Goal: Task Accomplishment & Management: Complete application form

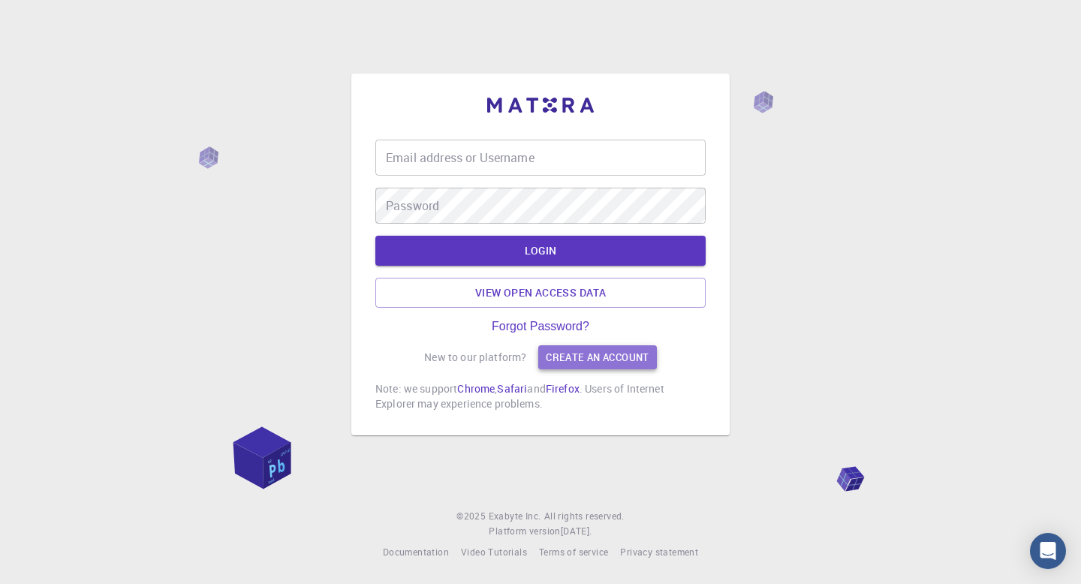
click at [584, 360] on link "Create an account" at bounding box center [597, 357] width 118 height 24
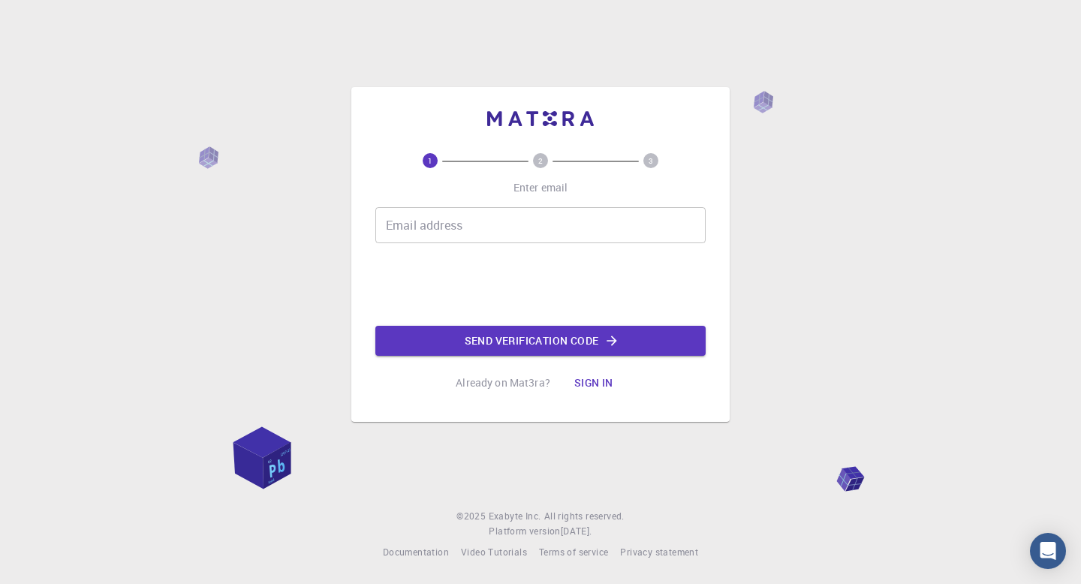
click at [594, 378] on button "Sign in" at bounding box center [593, 383] width 63 height 30
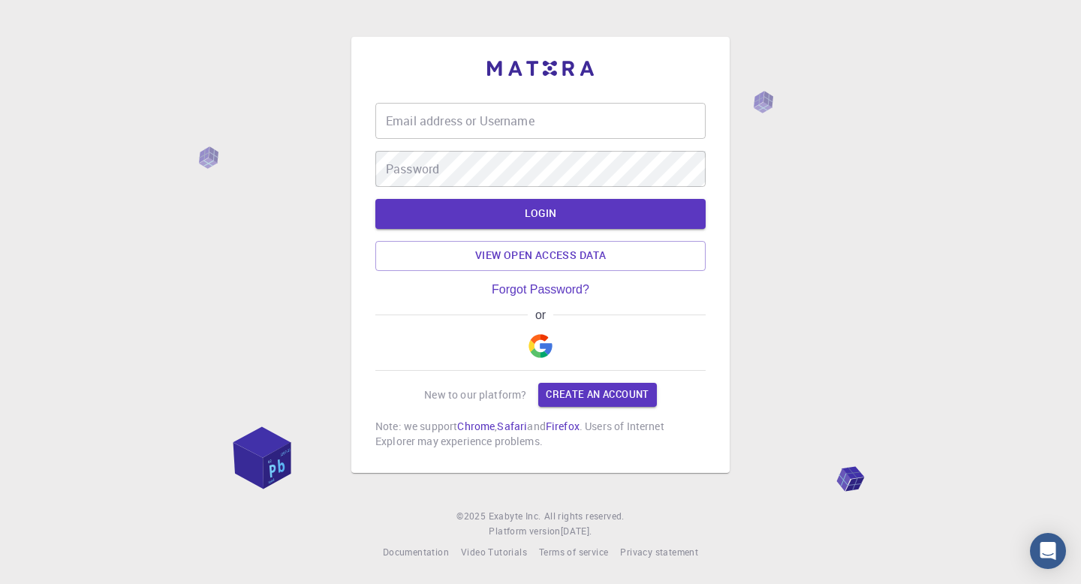
click at [465, 135] on input "Email address or Username" at bounding box center [540, 121] width 330 height 36
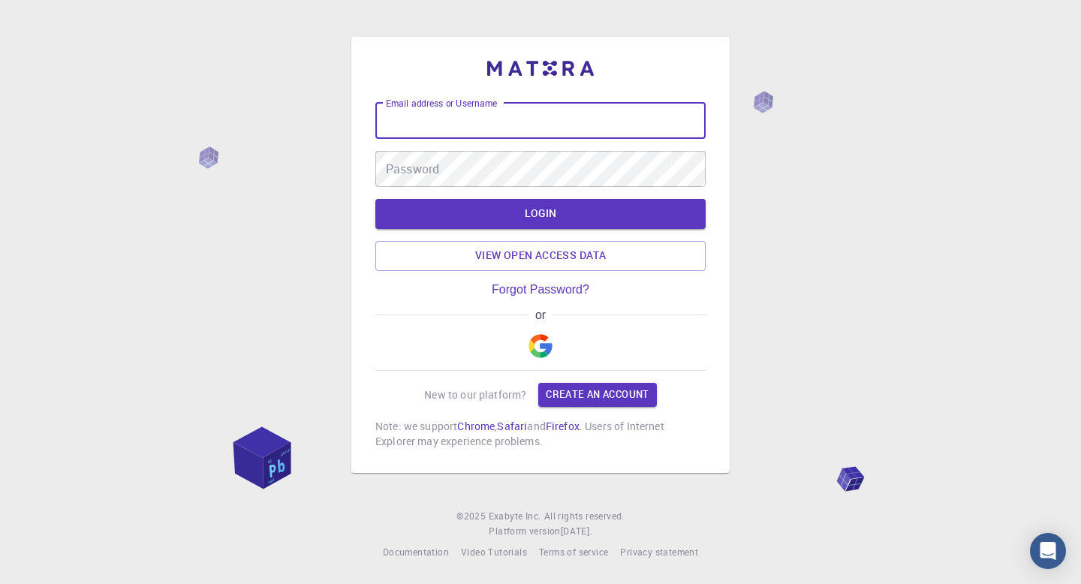
click at [541, 345] on img "button" at bounding box center [541, 346] width 24 height 24
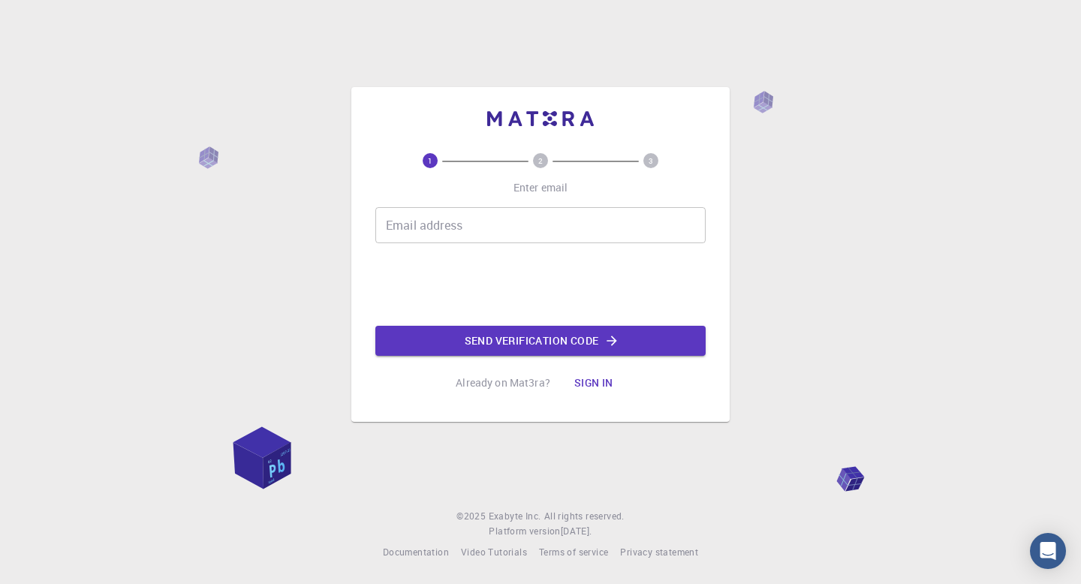
click at [444, 224] on input "Email address" at bounding box center [540, 225] width 330 height 36
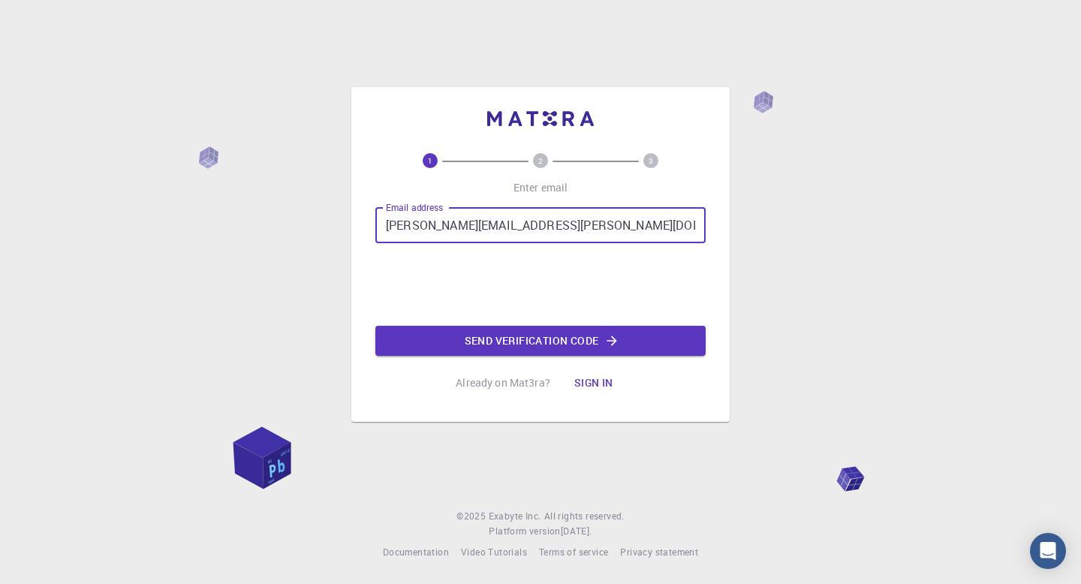
type input "jonalyn.deguzman@deped.gov.ph"
click at [547, 343] on button "Send verification code" at bounding box center [540, 341] width 330 height 30
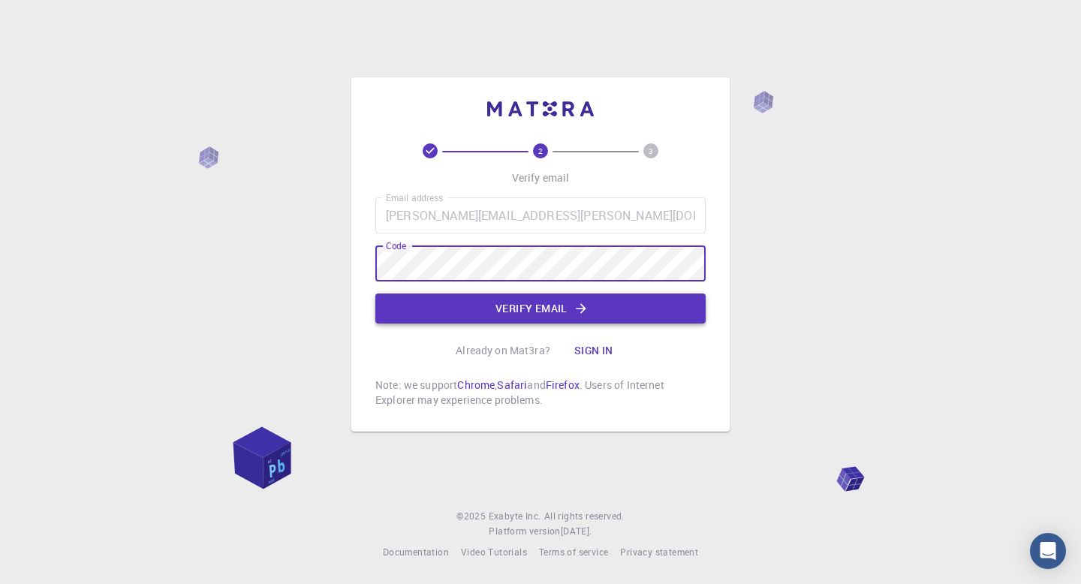
click at [528, 312] on button "Verify email" at bounding box center [540, 309] width 330 height 30
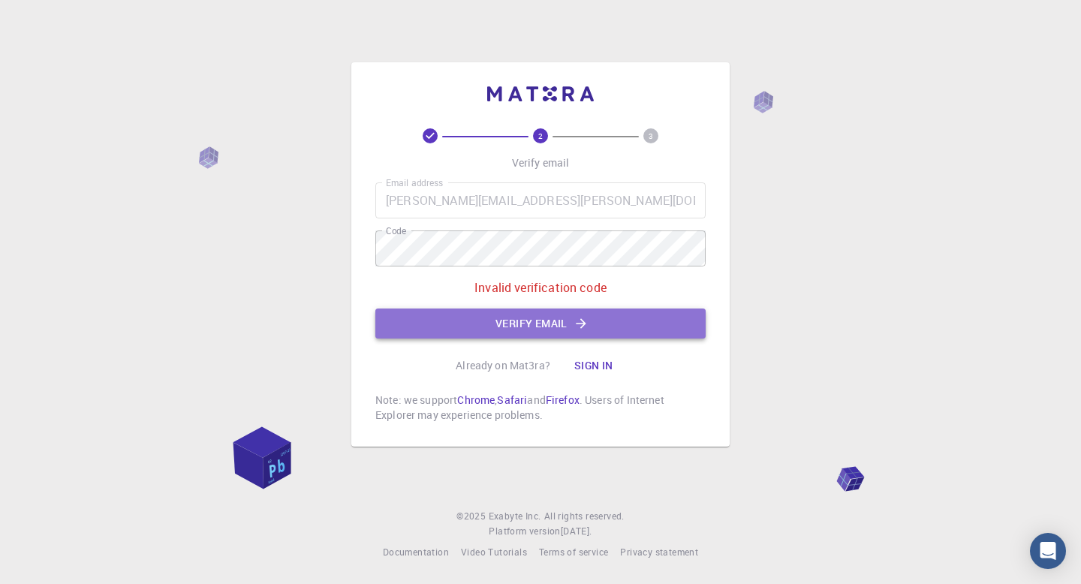
click at [480, 316] on button "Verify email" at bounding box center [540, 324] width 330 height 30
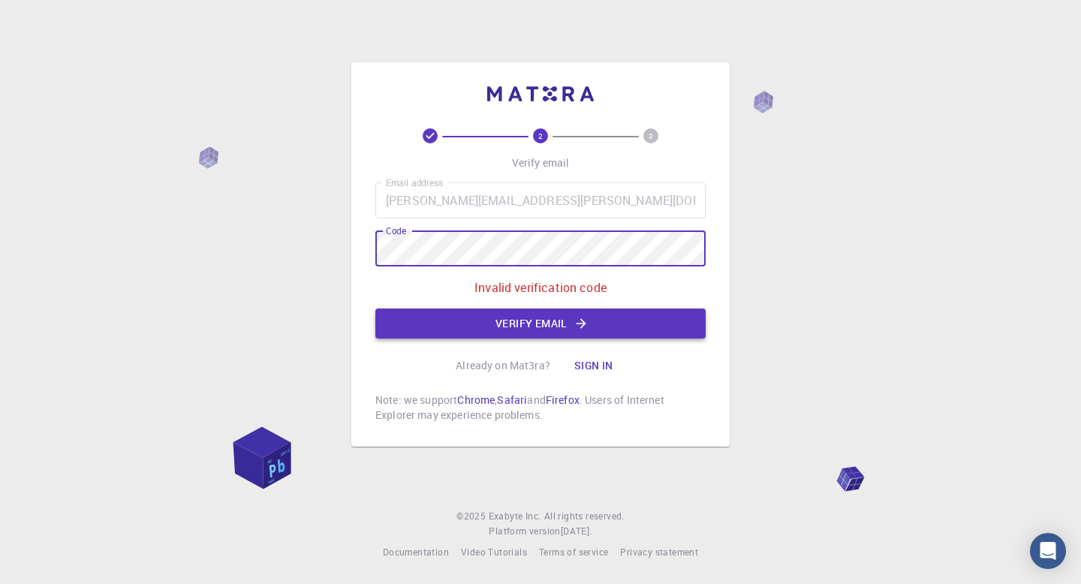
click at [539, 309] on button "Verify email" at bounding box center [540, 324] width 330 height 30
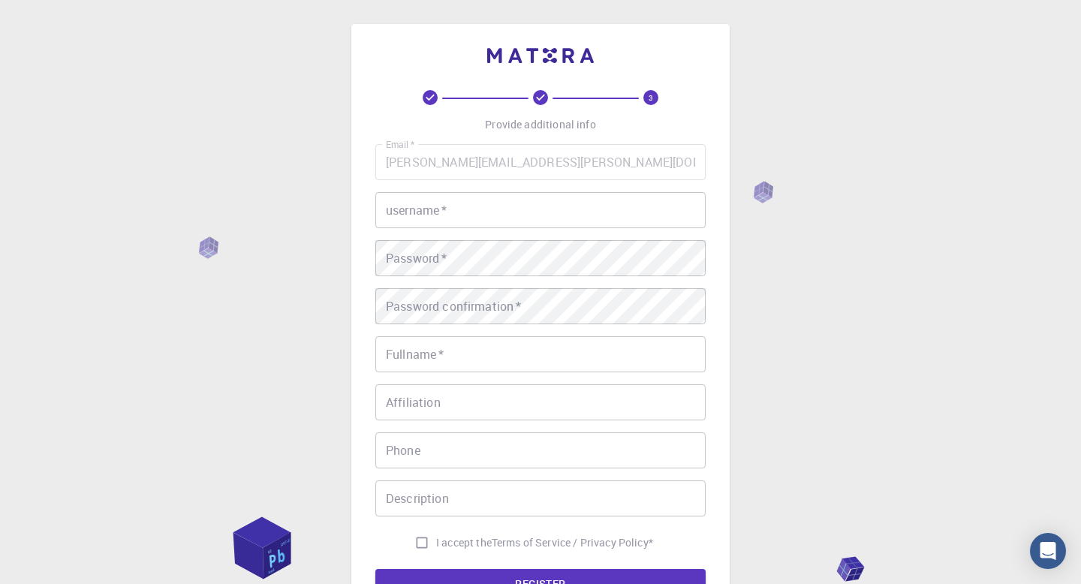
click at [437, 215] on input "username   *" at bounding box center [540, 210] width 330 height 36
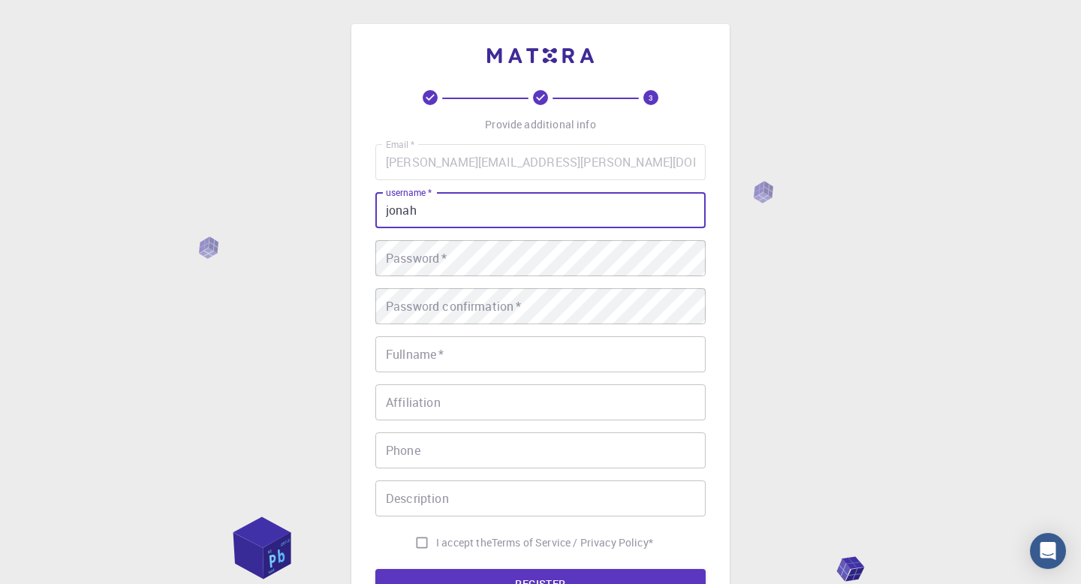
type input "jonah"
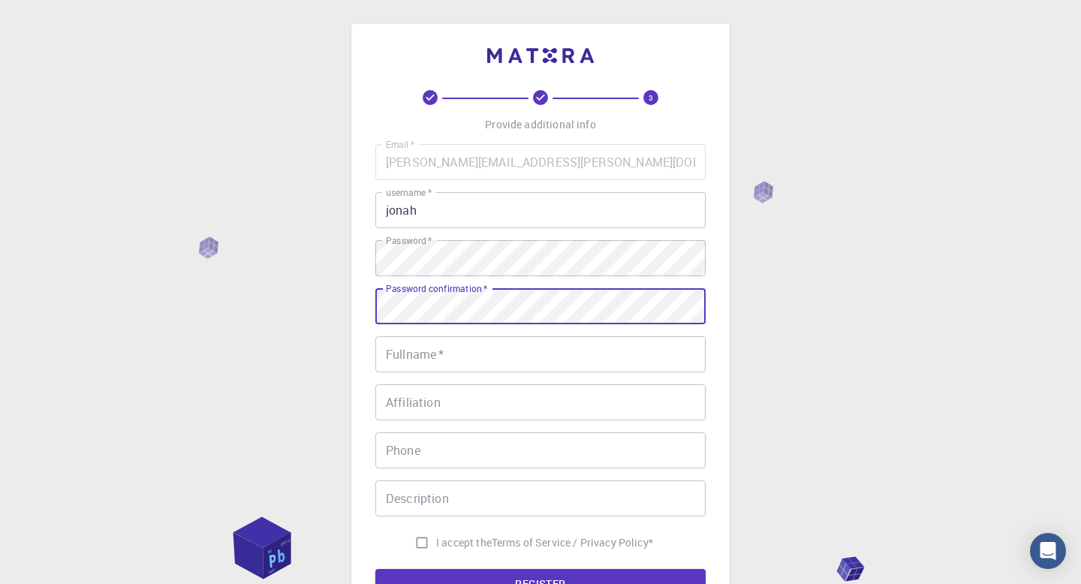
click at [487, 354] on input "Fullname   *" at bounding box center [540, 354] width 330 height 36
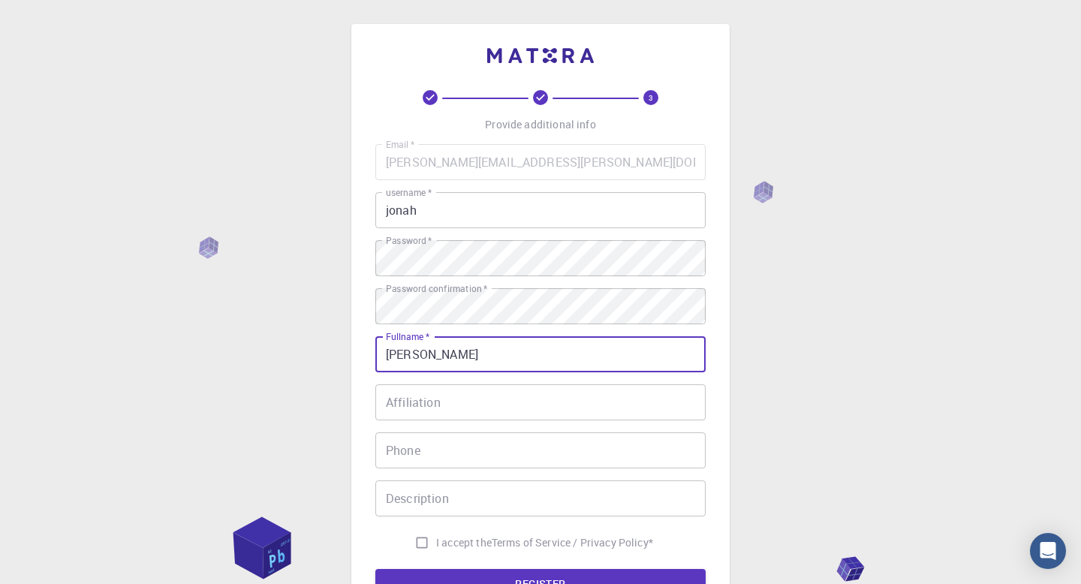
type input "JONALYN DE GUZMAN"
click at [476, 400] on input "Affiliation" at bounding box center [540, 402] width 330 height 36
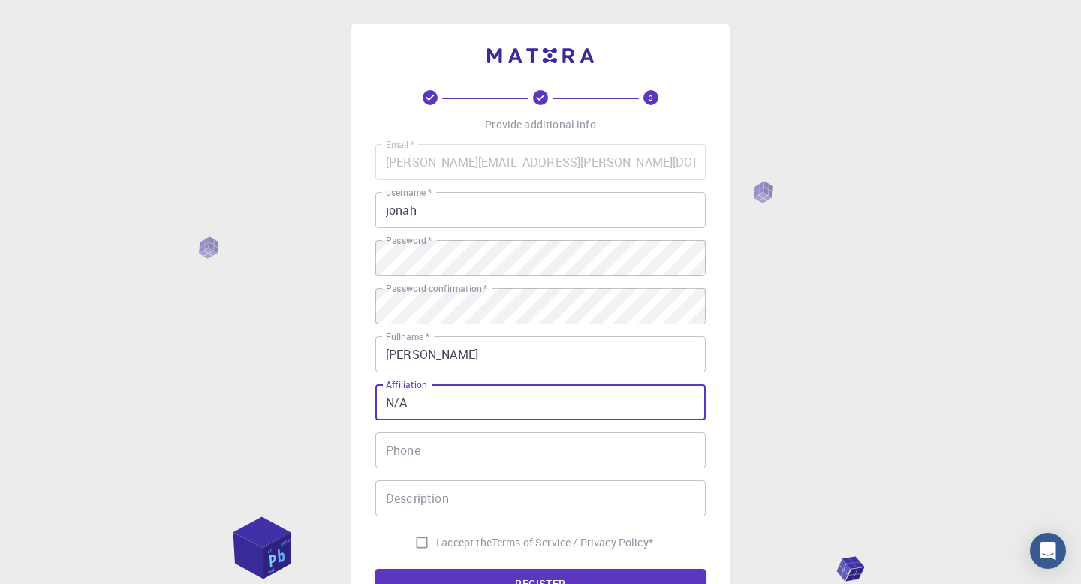
scroll to position [68, 0]
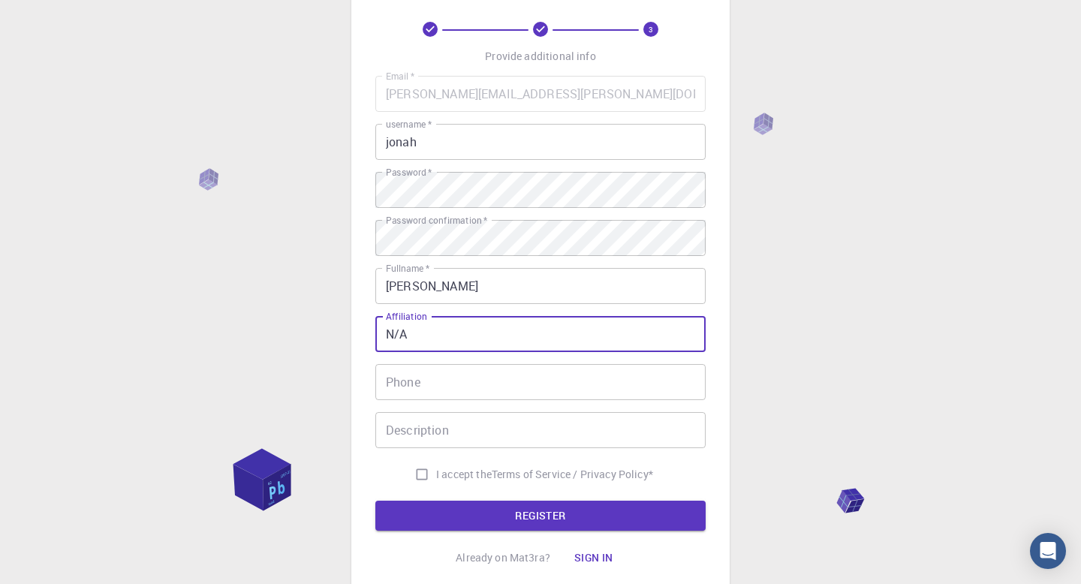
type input "N/A"
click at [440, 387] on input "Phone" at bounding box center [540, 382] width 330 height 36
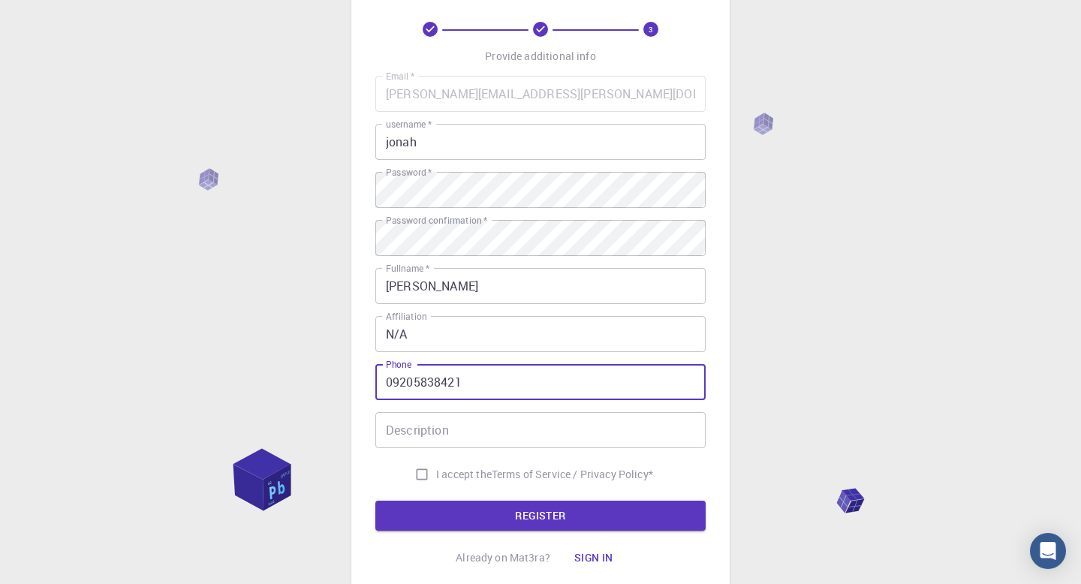
type input "09205838421"
click at [445, 433] on input "Description" at bounding box center [540, 430] width 330 height 36
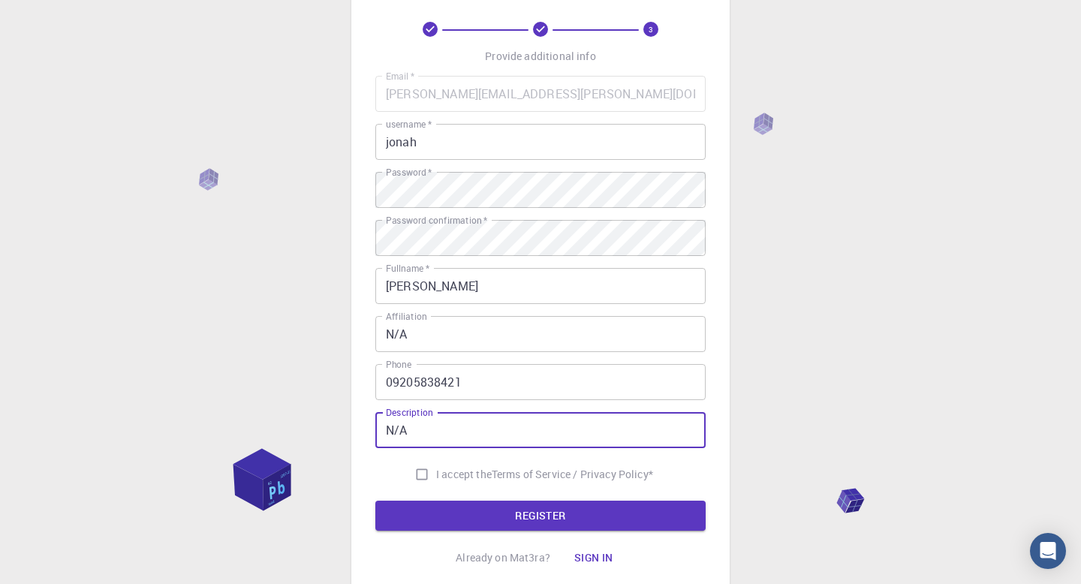
type input "N/A"
click at [421, 473] on input "I accept the Terms of Service / Privacy Policy *" at bounding box center [422, 474] width 29 height 29
checkbox input "true"
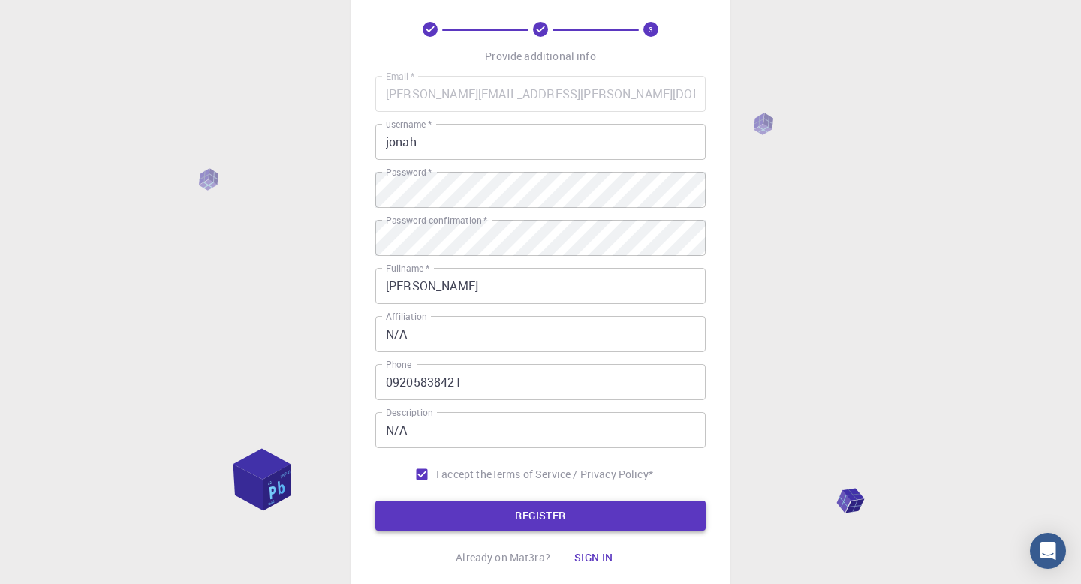
click at [520, 518] on button "REGISTER" at bounding box center [540, 516] width 330 height 30
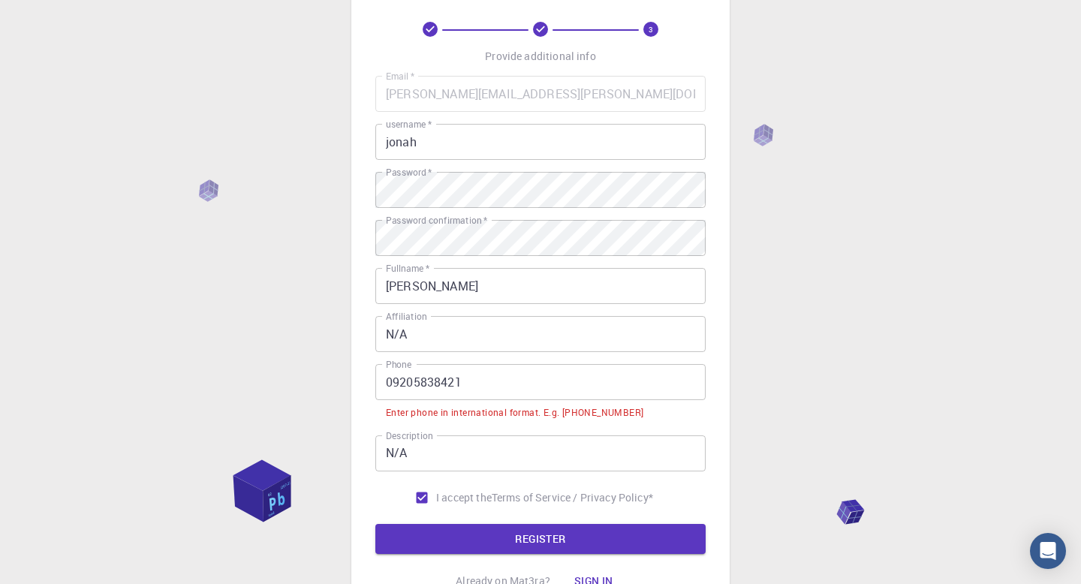
click at [390, 384] on input "09205838421" at bounding box center [540, 382] width 330 height 36
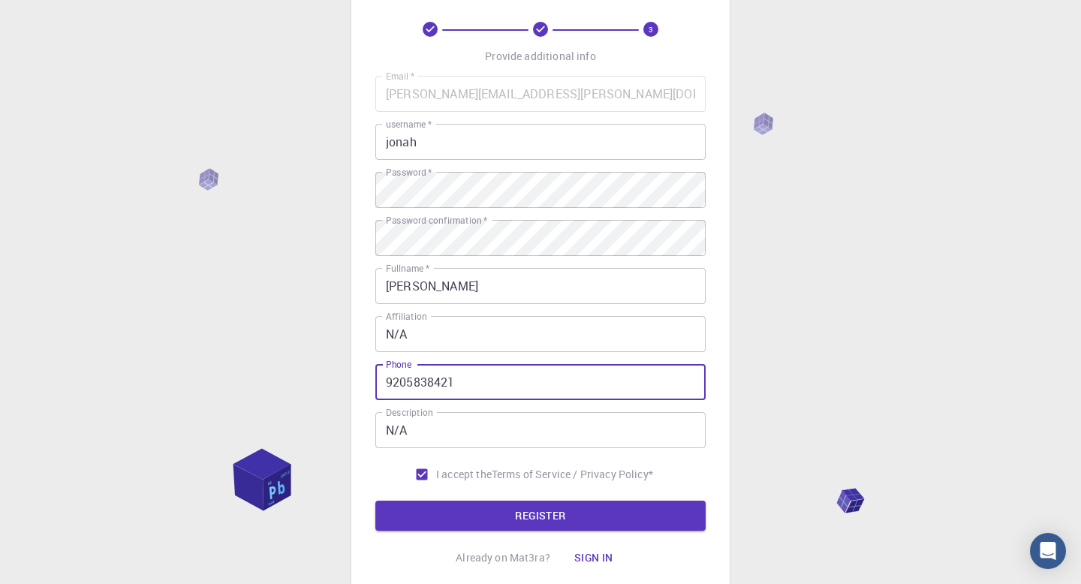
click at [375, 501] on button "REGISTER" at bounding box center [540, 516] width 330 height 30
type input "+639205838421"
click at [464, 508] on button "REGISTER" at bounding box center [540, 516] width 330 height 30
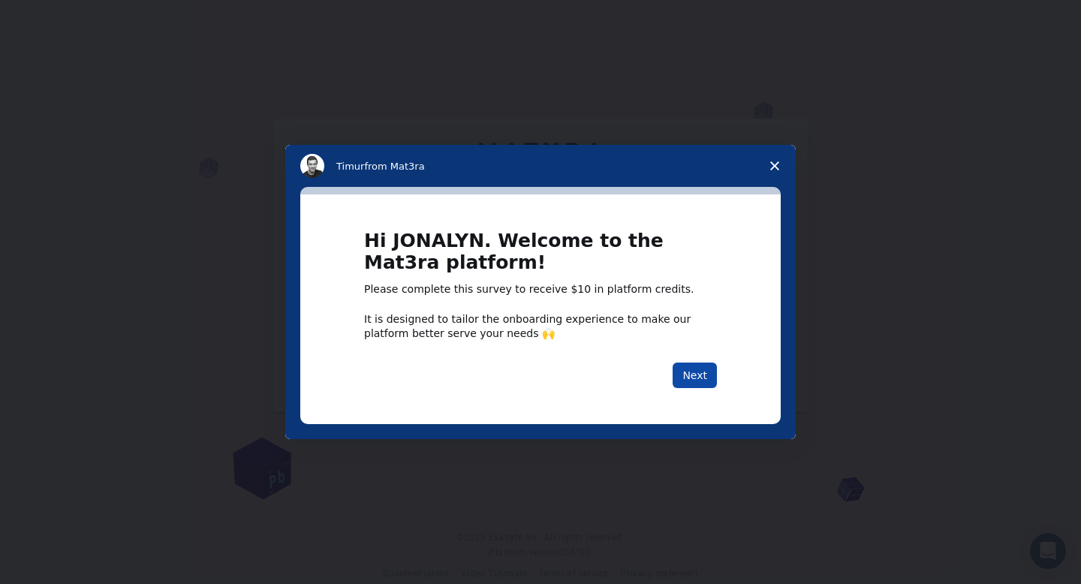
click at [703, 379] on button "Next" at bounding box center [695, 376] width 44 height 26
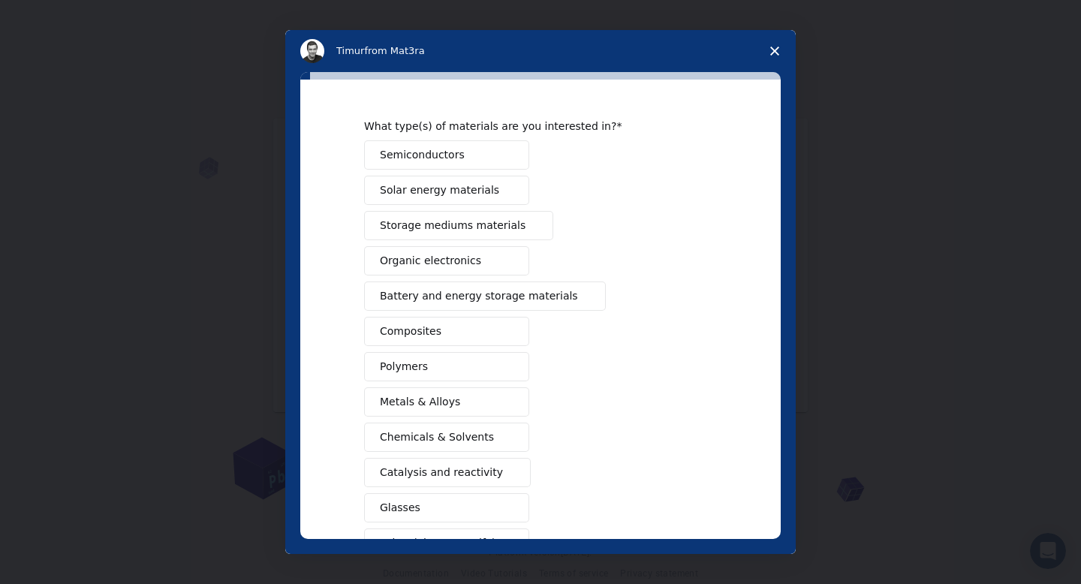
scroll to position [140, 0]
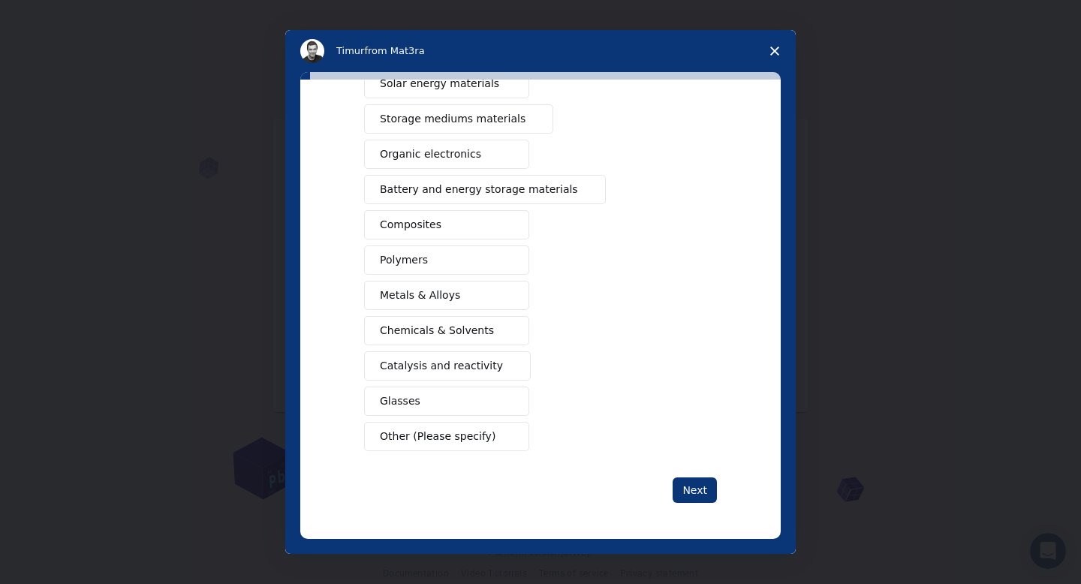
click at [773, 50] on polygon "Close survey" at bounding box center [774, 51] width 9 height 9
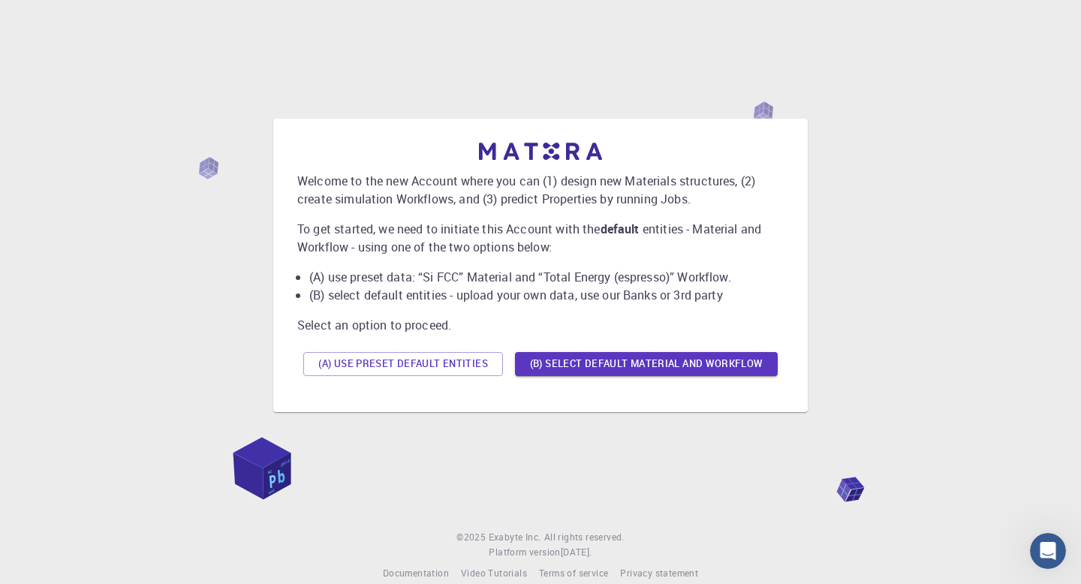
scroll to position [23, 0]
